Goal: Task Accomplishment & Management: Complete application form

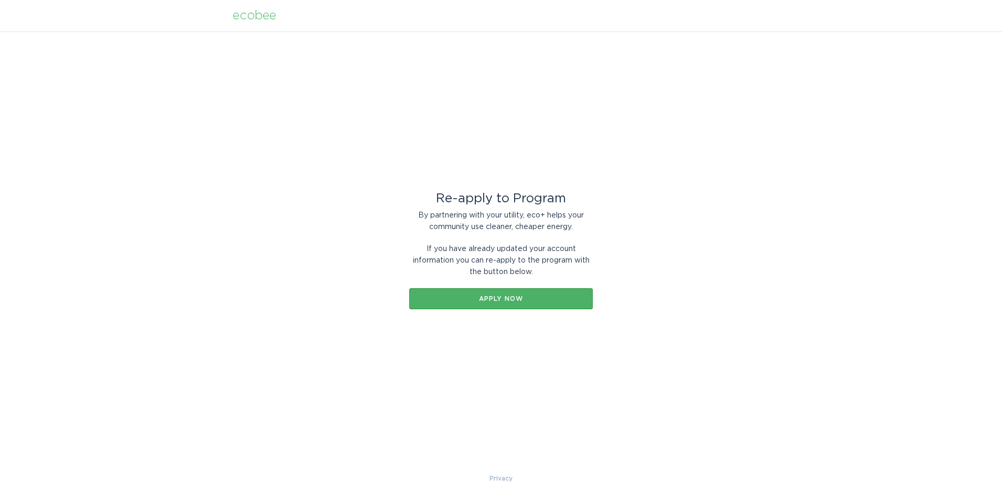
click at [497, 305] on button "Apply now" at bounding box center [500, 298] width 183 height 21
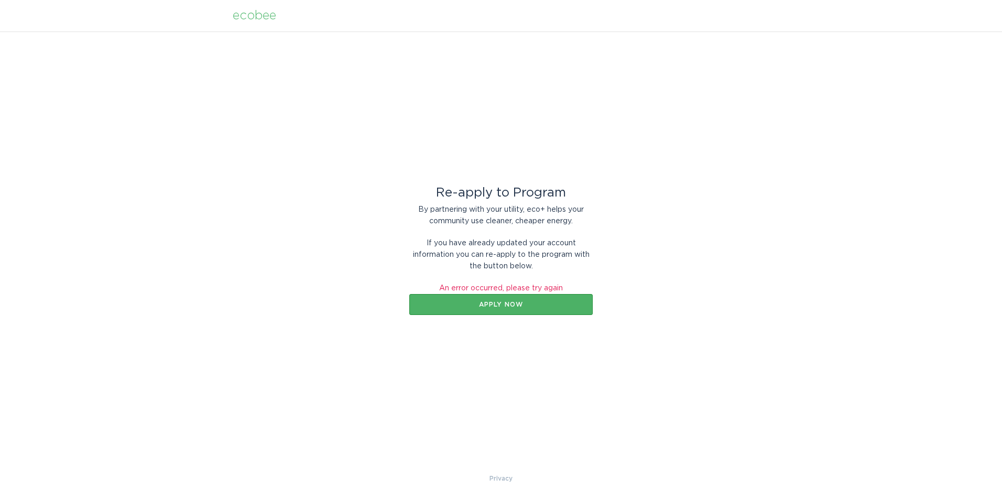
click at [510, 305] on div "Apply now" at bounding box center [501, 304] width 173 height 6
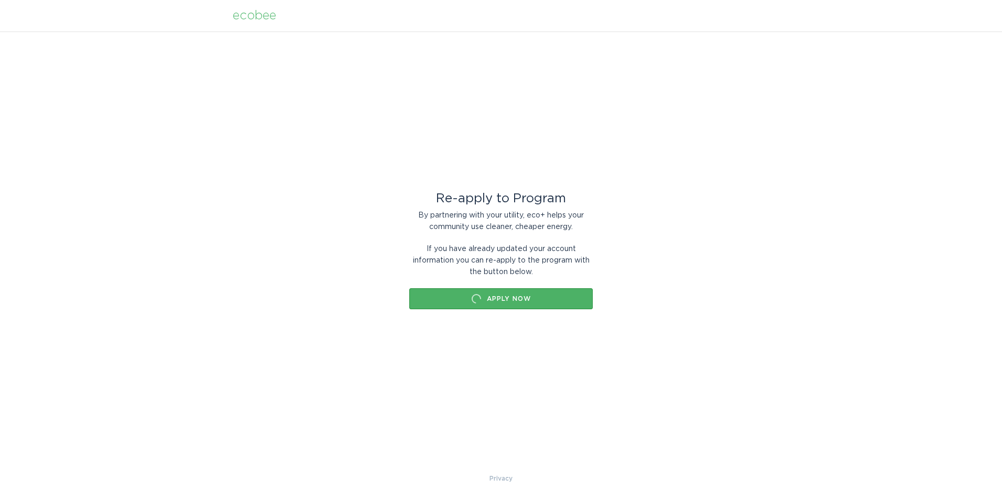
click at [510, 305] on button "Apply now" at bounding box center [500, 298] width 183 height 21
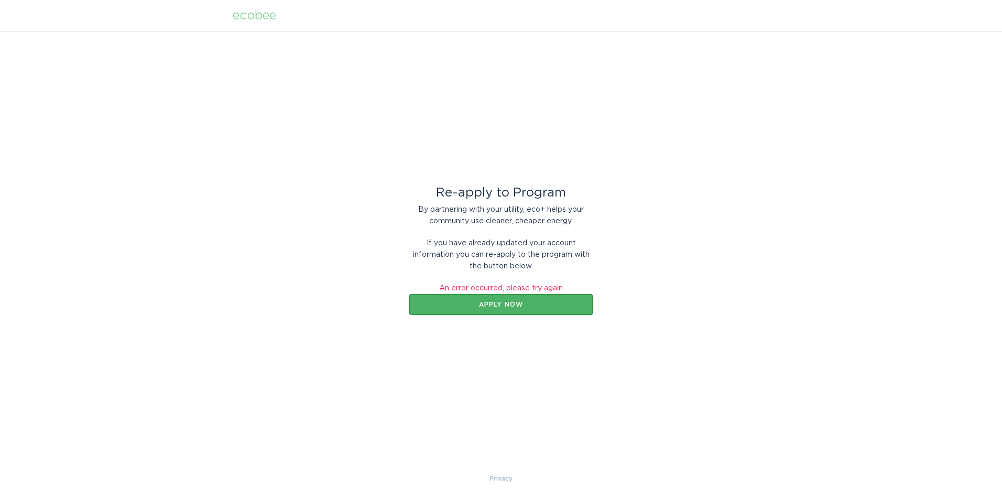
click at [511, 304] on div "Apply now" at bounding box center [501, 304] width 173 height 6
